Goal: Task Accomplishment & Management: Use online tool/utility

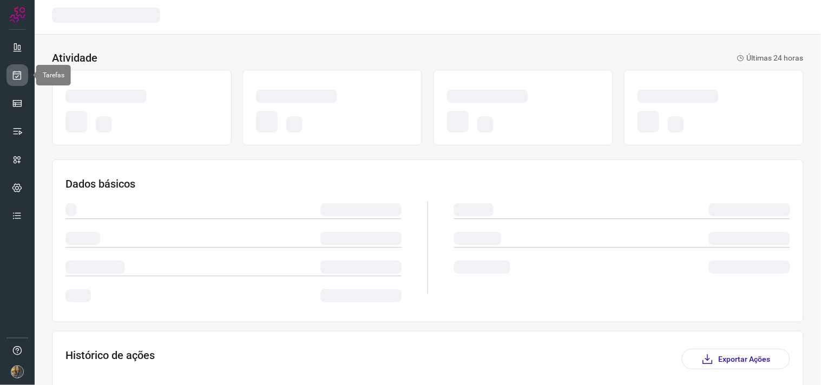
click at [21, 76] on icon at bounding box center [17, 75] width 11 height 11
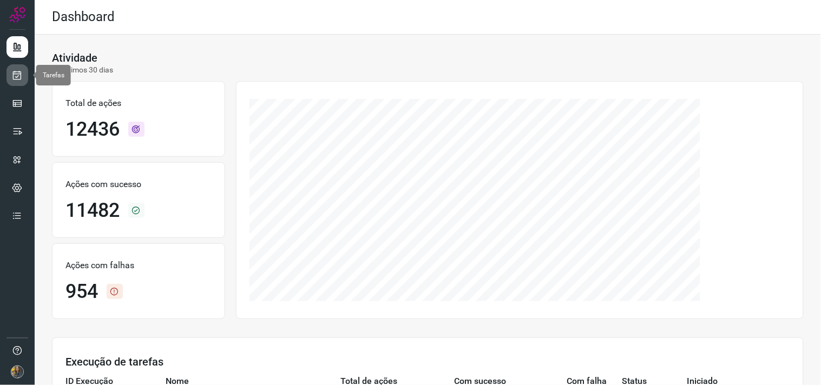
click at [19, 72] on icon at bounding box center [17, 75] width 11 height 11
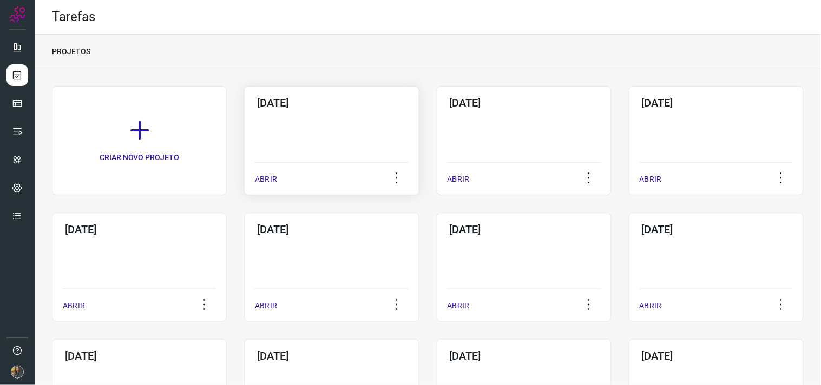
click at [299, 123] on div "[DATE] ABRIR" at bounding box center [331, 140] width 175 height 109
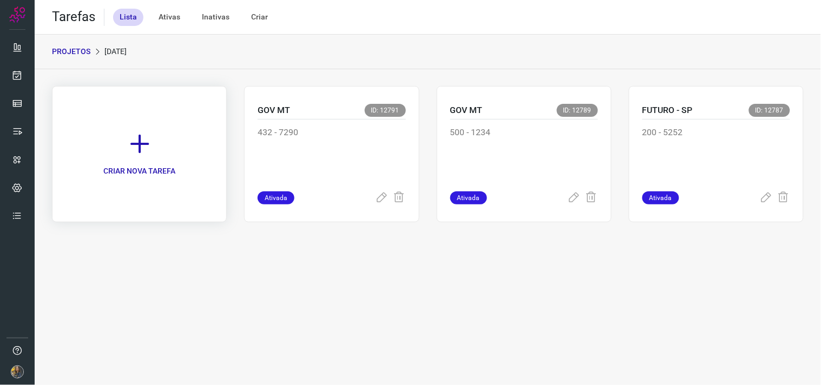
click at [148, 142] on icon at bounding box center [140, 144] width 24 height 24
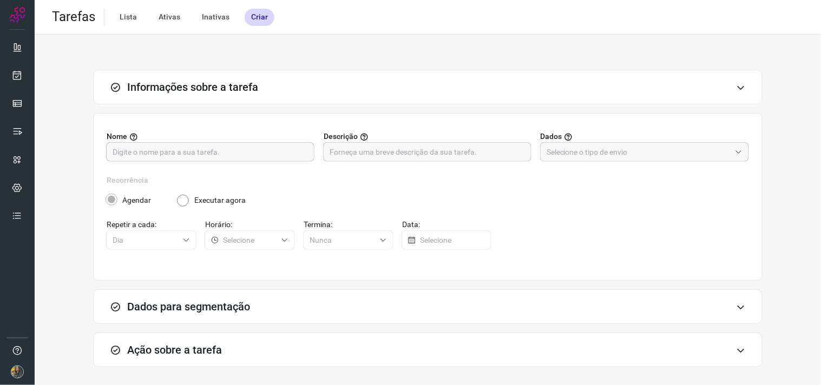
click at [208, 150] on input "text" at bounding box center [210, 152] width 195 height 18
type input "GOV MT"
click at [327, 168] on div "Nome GOV MT Descrição Dados" at bounding box center [428, 153] width 642 height 44
click at [346, 152] on input "text" at bounding box center [426, 152] width 195 height 18
type input "93 - 7290"
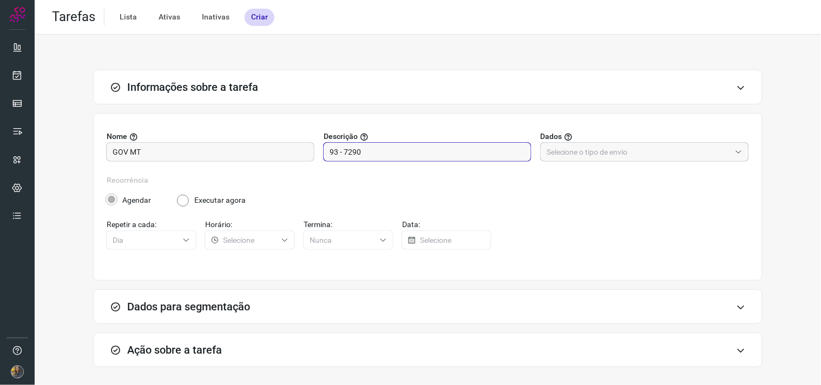
click at [629, 157] on input "text" at bounding box center [638, 152] width 184 height 18
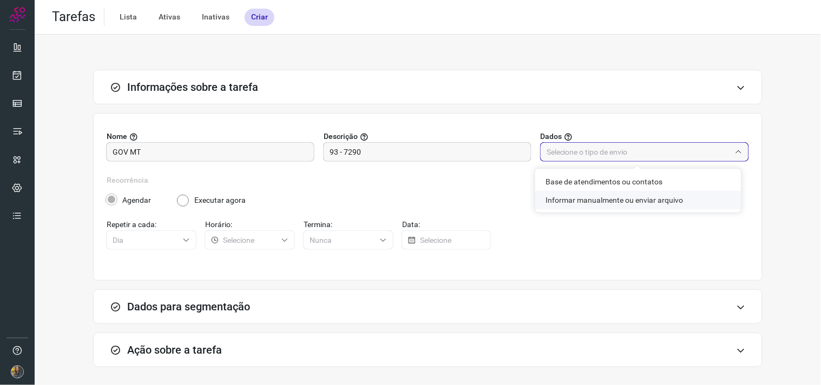
drag, startPoint x: 613, startPoint y: 199, endPoint x: 577, endPoint y: 200, distance: 36.3
click at [612, 199] on li "Informar manualmente ou enviar arquivo" at bounding box center [638, 200] width 206 height 18
type input "Informar manualmente ou enviar arquivo"
radio input "false"
radio input "true"
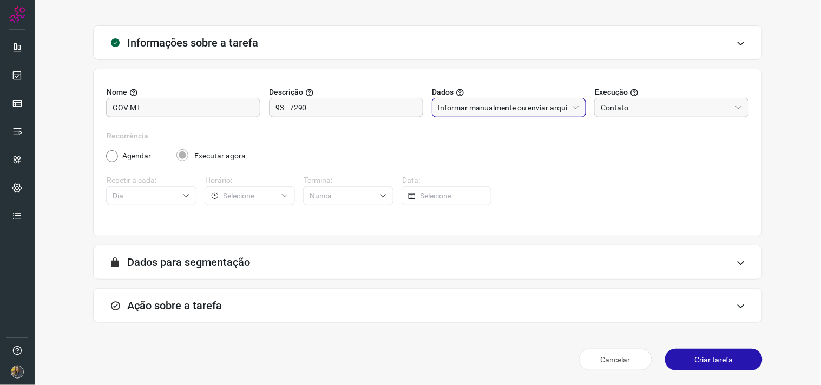
drag, startPoint x: 388, startPoint y: 320, endPoint x: 393, endPoint y: 307, distance: 13.9
click at [388, 319] on div "Ação sobre a tarefa" at bounding box center [427, 305] width 669 height 35
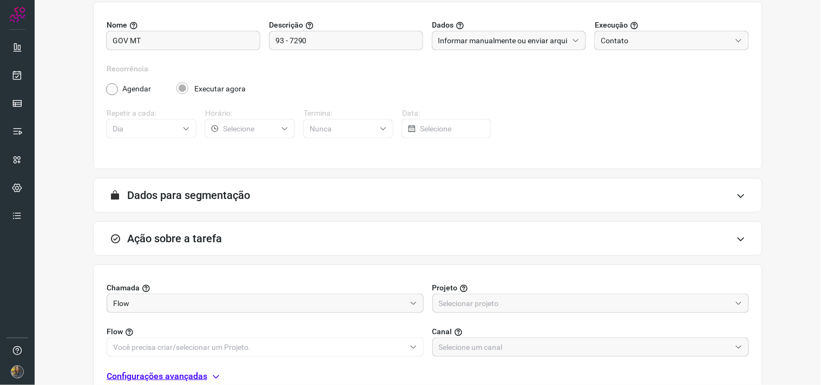
scroll to position [215, 0]
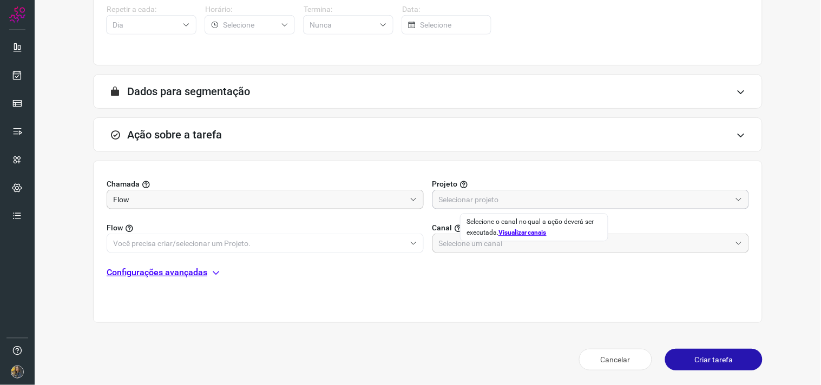
click at [470, 206] on input "text" at bounding box center [585, 199] width 292 height 18
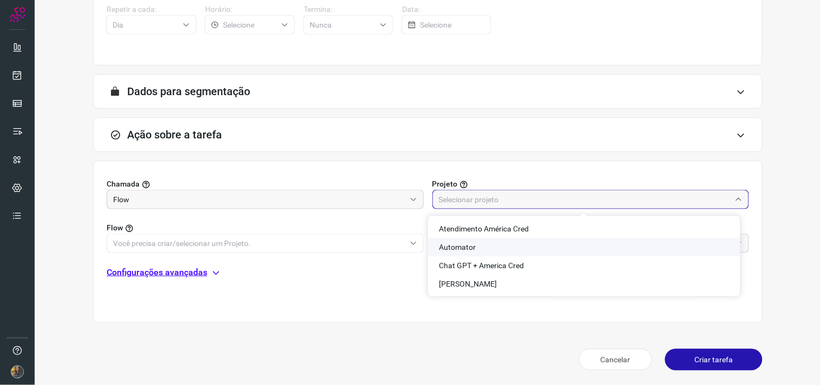
click at [447, 246] on span "Automator" at bounding box center [457, 247] width 37 height 9
type input "Automator"
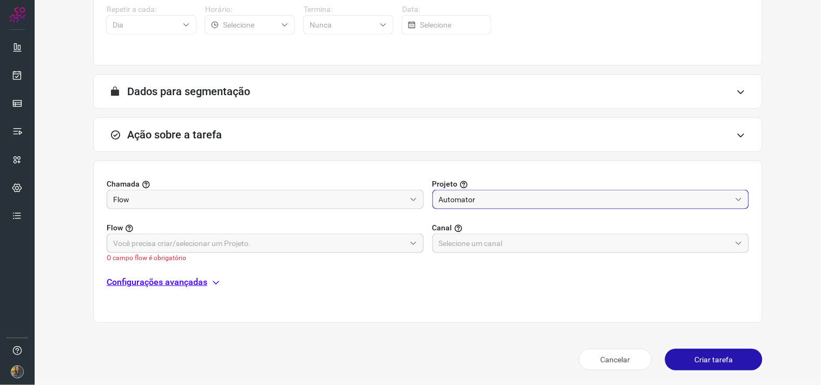
click at [391, 236] on input "text" at bounding box center [259, 243] width 292 height 18
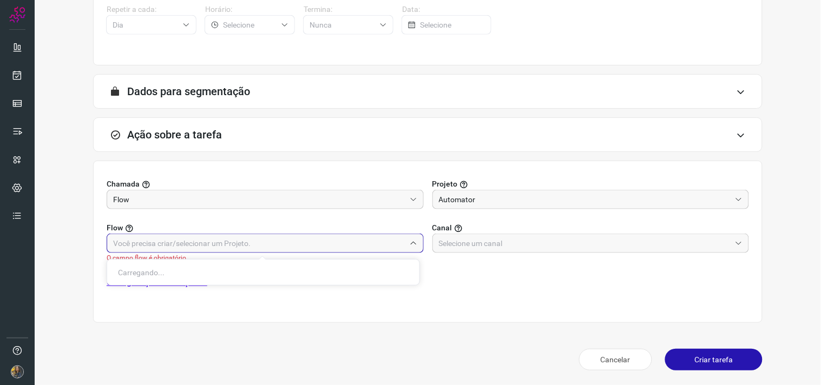
click at [249, 245] on input "text" at bounding box center [259, 243] width 292 height 18
click at [249, 249] on input "text" at bounding box center [259, 243] width 292 height 18
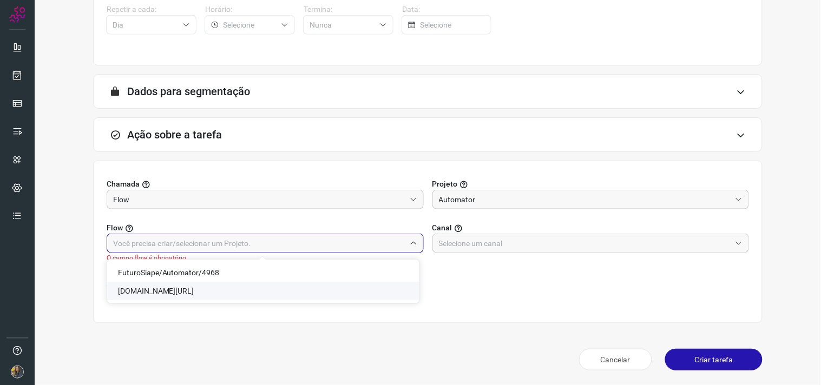
click at [186, 291] on span "Gov.MT/Automator/7290" at bounding box center [156, 291] width 76 height 9
type input "Gov.MT/Automator/7290"
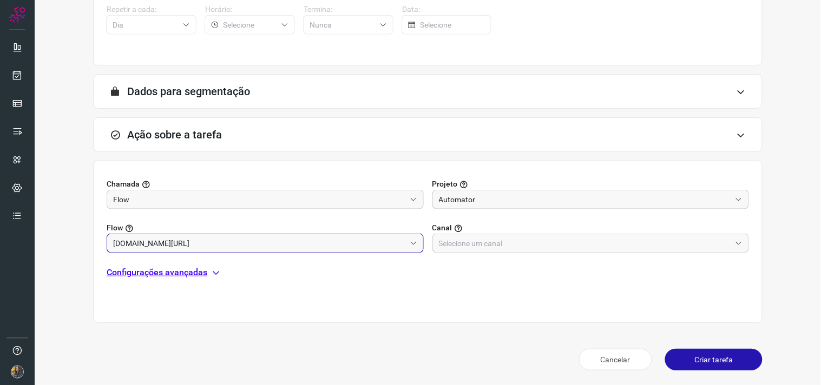
click at [578, 258] on div "Chamada Flow Projeto Automator Flow Gov.MT/Automator/7290 Canal Configurações a…" at bounding box center [427, 242] width 669 height 162
click at [572, 250] on input "text" at bounding box center [585, 243] width 292 height 18
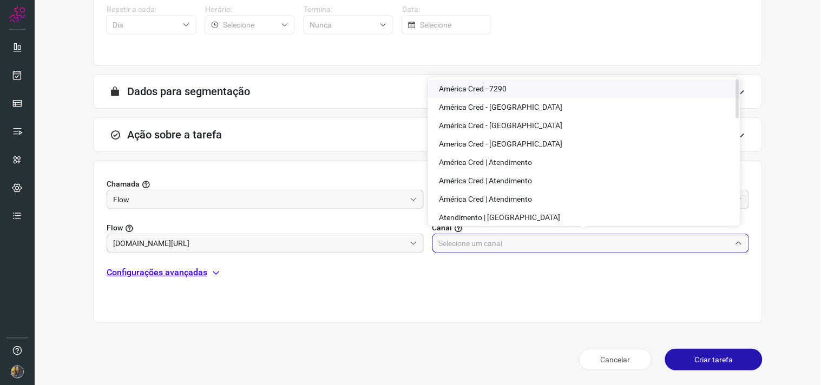
scroll to position [0, 0]
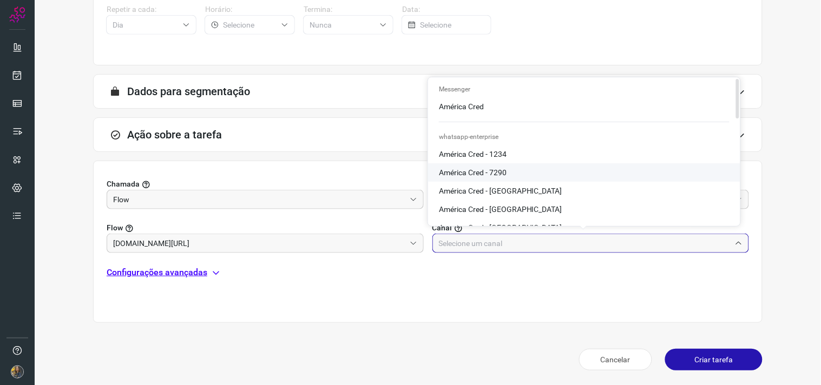
click at [482, 166] on li "América Cred - 7290" at bounding box center [584, 172] width 312 height 18
type input "América Cred - 7290"
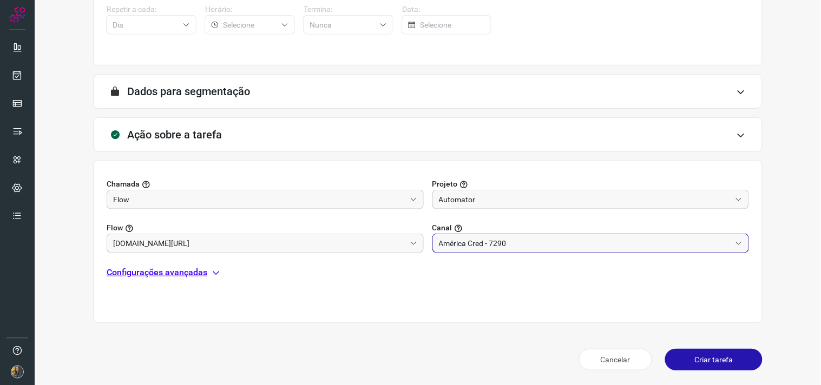
click at [201, 274] on p "Configurações avançadas" at bounding box center [157, 272] width 101 height 13
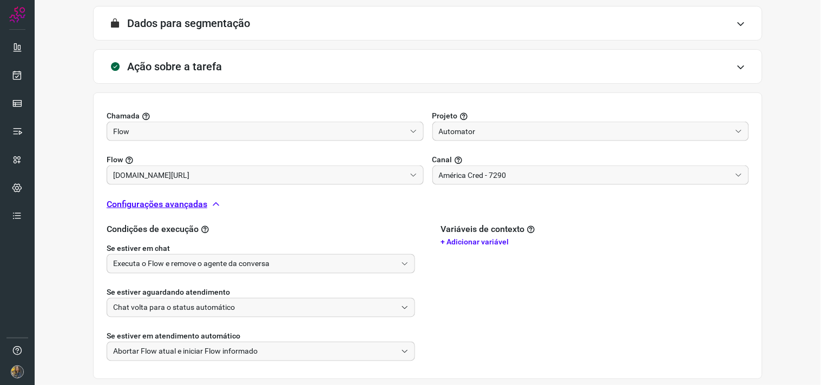
scroll to position [340, 0]
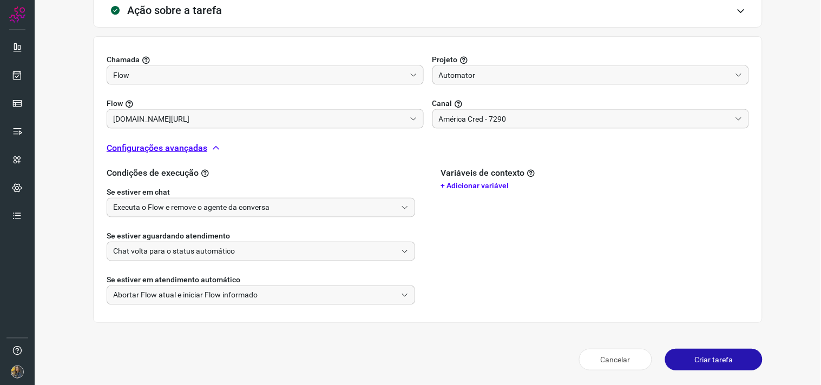
click at [689, 346] on button "Criar tarefa" at bounding box center [713, 360] width 97 height 22
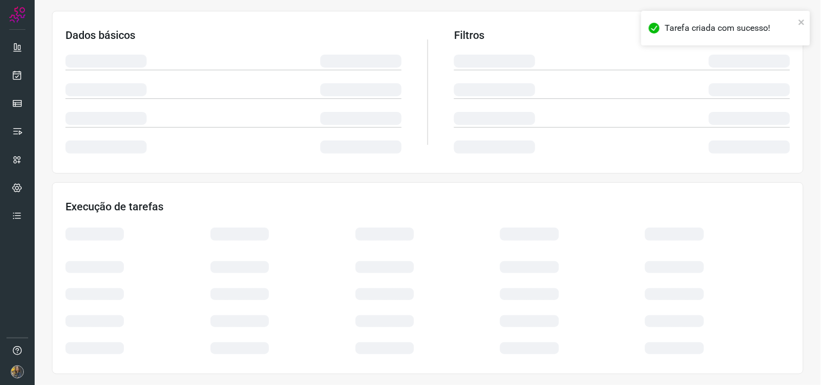
scroll to position [174, 0]
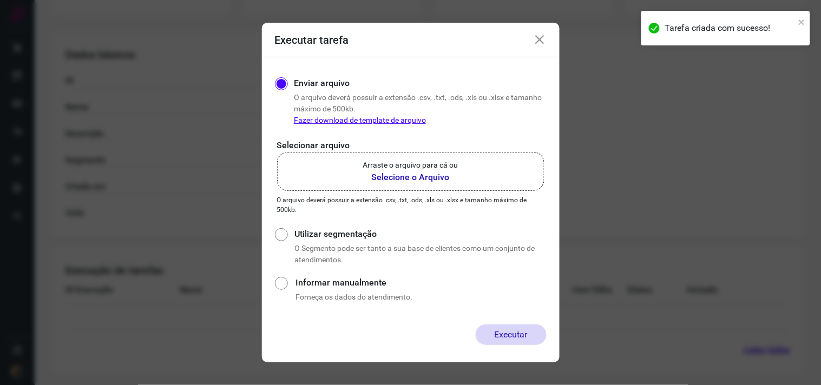
click at [404, 171] on b "Selecione o Arquivo" at bounding box center [410, 177] width 95 height 13
click at [0, 0] on input "Arraste o arquivo para cá ou Selecione o Arquivo" at bounding box center [0, 0] width 0 height 0
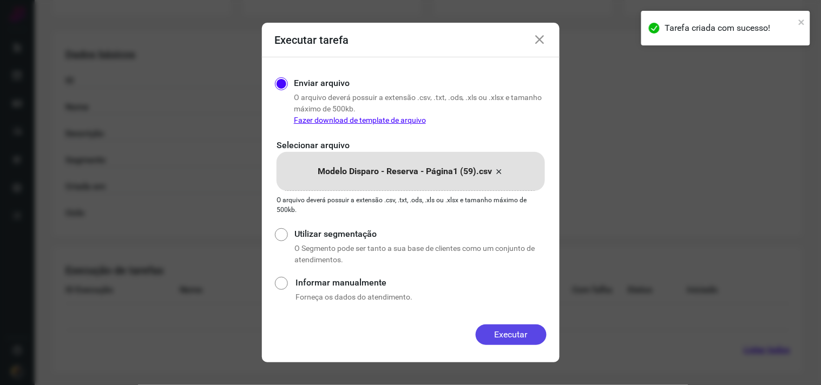
click at [505, 341] on button "Executar" at bounding box center [511, 335] width 71 height 21
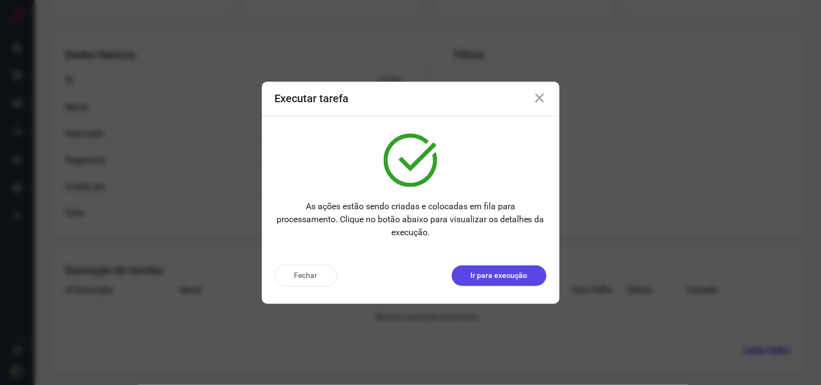
click at [512, 283] on button "Ir para execução" at bounding box center [499, 276] width 95 height 21
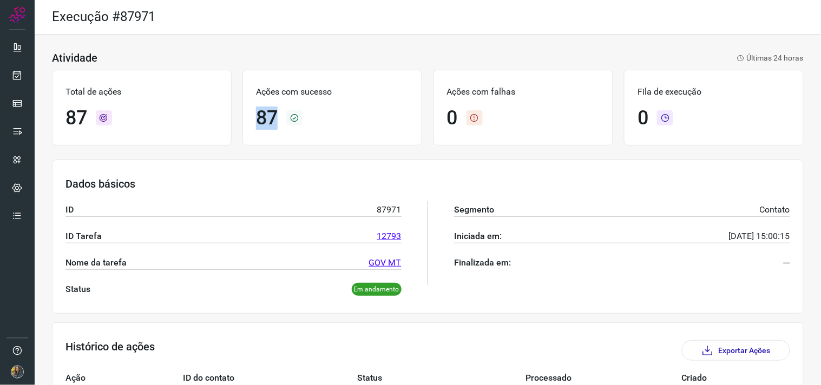
drag, startPoint x: 255, startPoint y: 122, endPoint x: 278, endPoint y: 122, distance: 23.3
click at [278, 122] on div "87" at bounding box center [332, 118] width 153 height 23
drag, startPoint x: 341, startPoint y: 176, endPoint x: 380, endPoint y: 202, distance: 46.1
click at [347, 180] on div "Dados básicos ID 87971 ID Tarefa 12793 Nome da tarefa GOV MT Status Em andament…" at bounding box center [427, 237] width 751 height 154
